Goal: Task Accomplishment & Management: Manage account settings

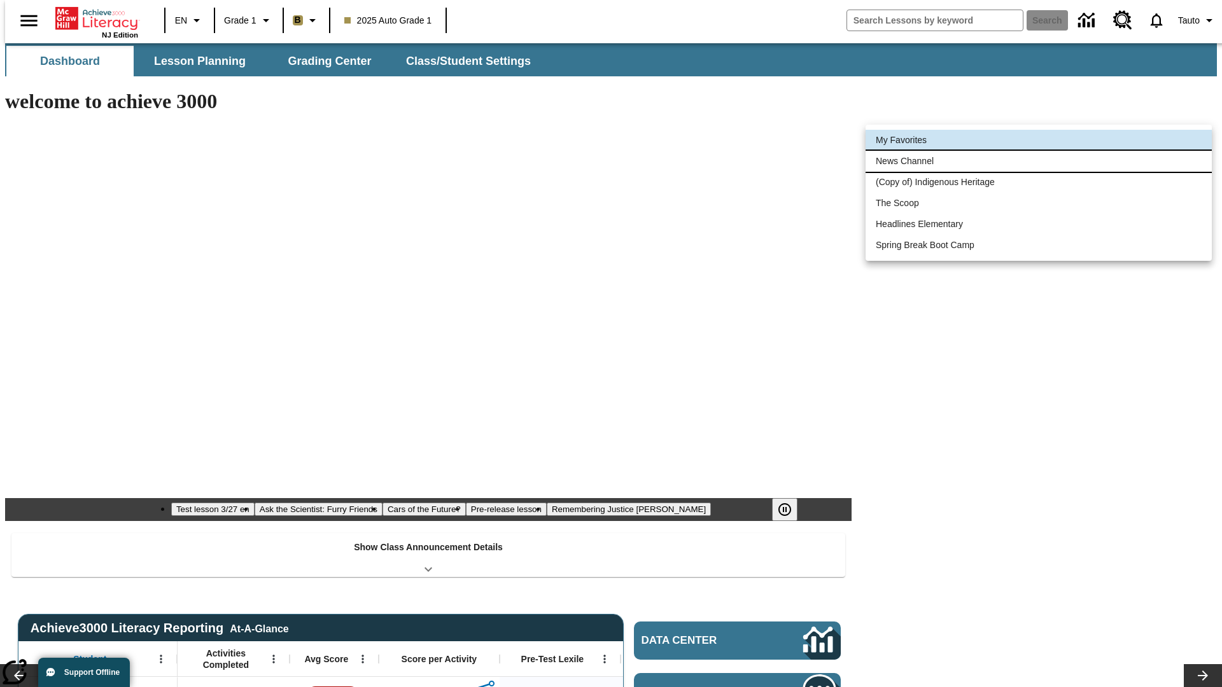
click at [1039, 161] on li "News Channel" at bounding box center [1039, 161] width 346 height 21
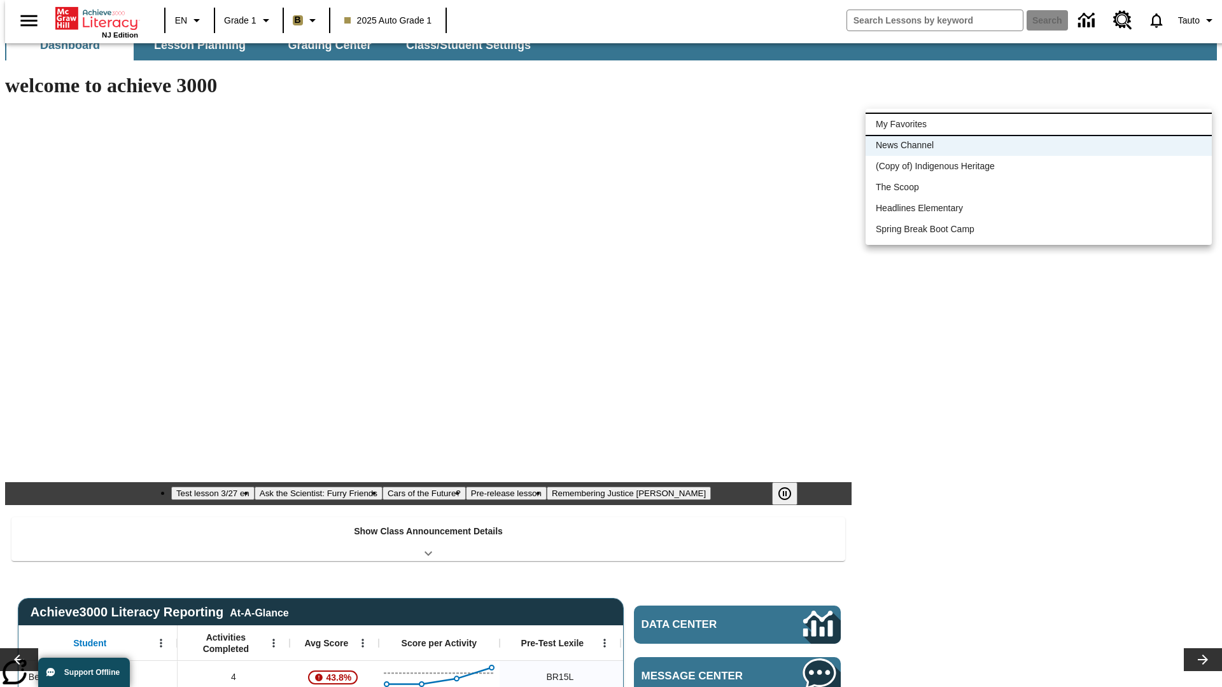
click at [1039, 124] on li "My Favorites" at bounding box center [1039, 124] width 346 height 21
type input "-1"
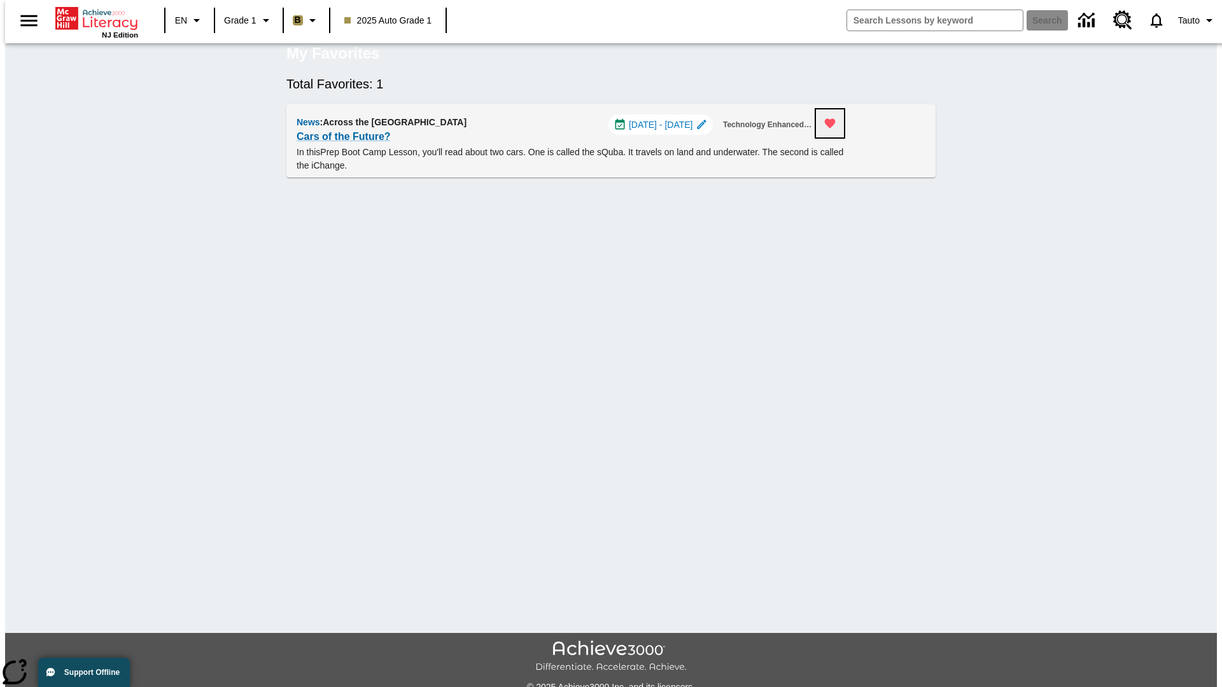
click at [836, 129] on icon "Remove from Favorites" at bounding box center [830, 124] width 11 height 10
